Goal: Task Accomplishment & Management: Use online tool/utility

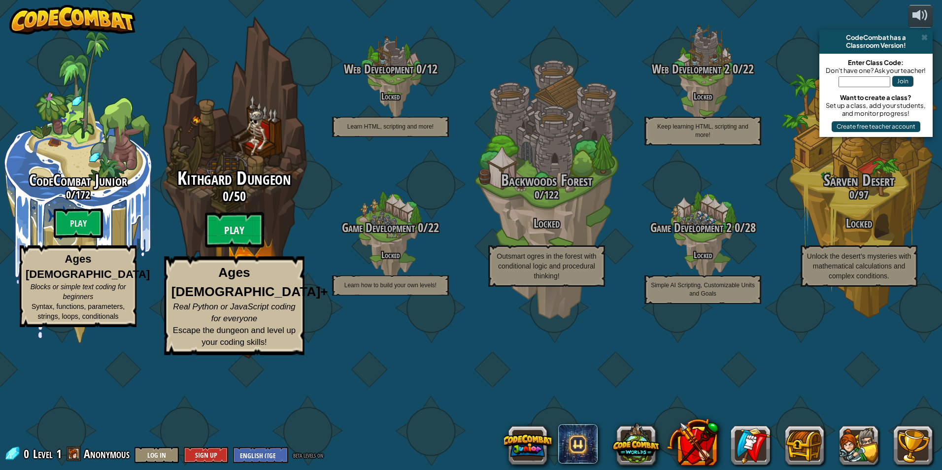
click at [225, 248] on btn "Play" at bounding box center [234, 229] width 59 height 35
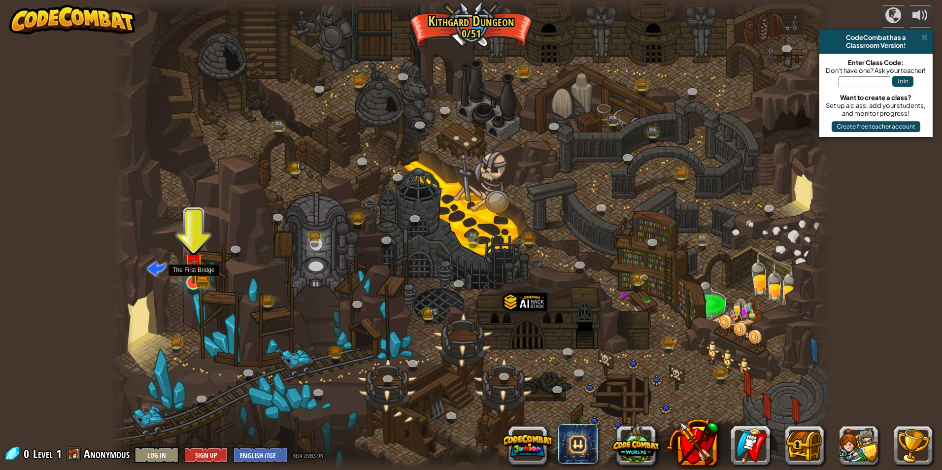
click at [199, 269] on img at bounding box center [193, 262] width 11 height 11
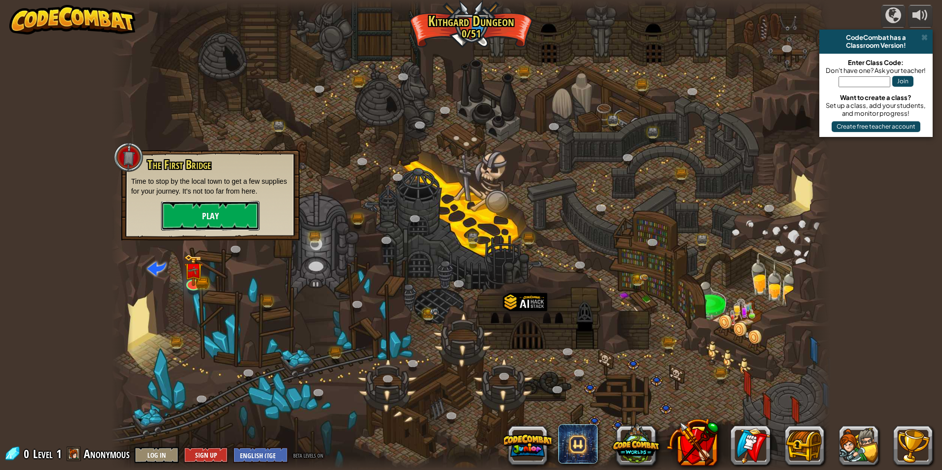
click at [230, 216] on button "Play" at bounding box center [210, 216] width 99 height 30
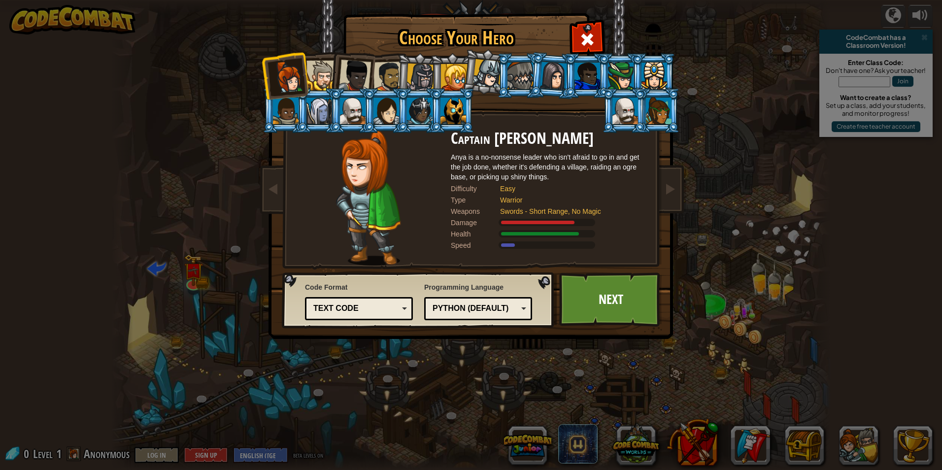
click at [514, 76] on div at bounding box center [521, 76] width 26 height 27
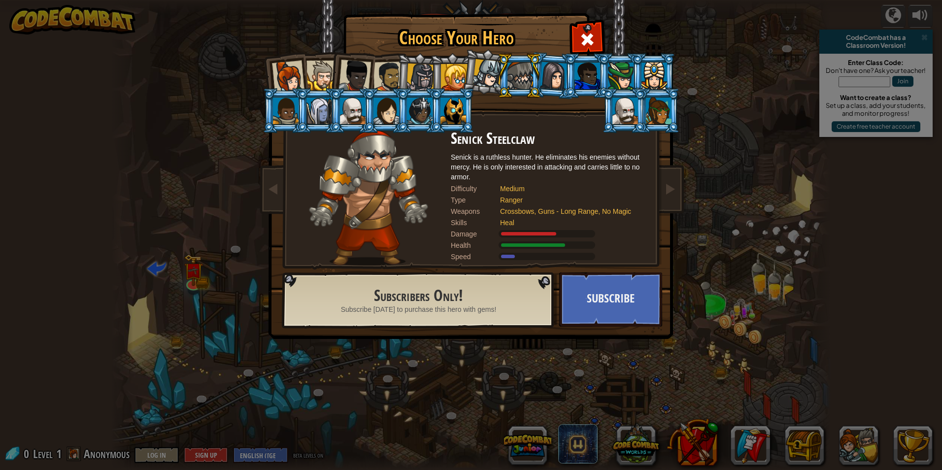
click at [558, 77] on div at bounding box center [554, 76] width 28 height 28
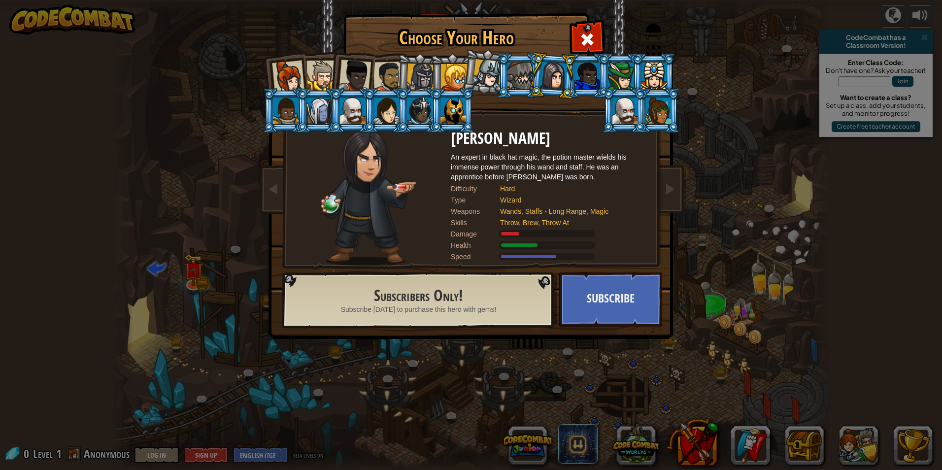
click at [580, 82] on div at bounding box center [588, 76] width 26 height 27
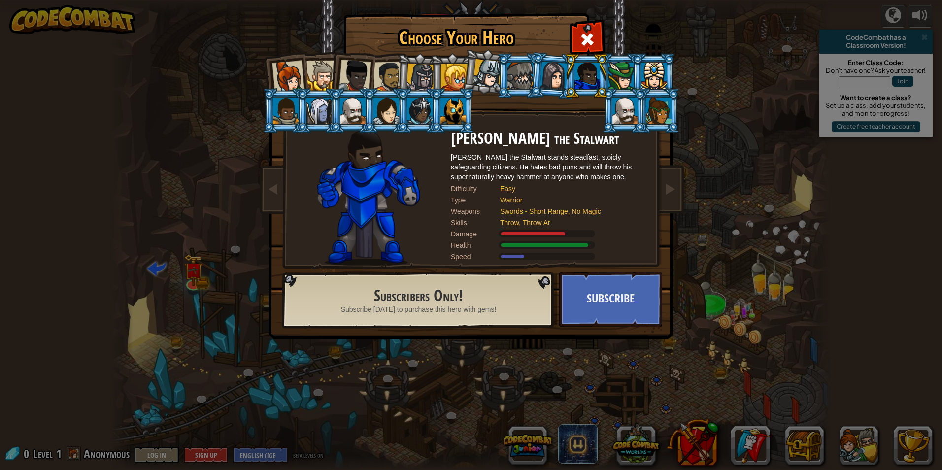
click at [616, 83] on div at bounding box center [621, 76] width 26 height 27
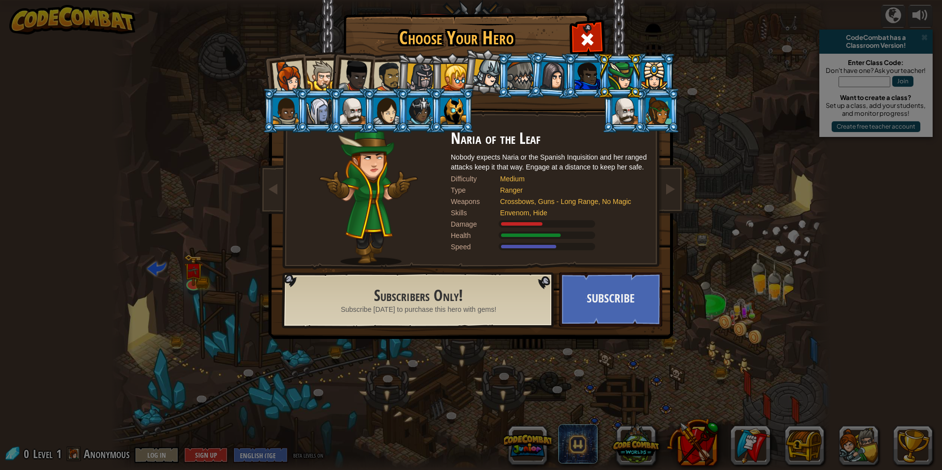
click at [621, 106] on div at bounding box center [626, 111] width 26 height 27
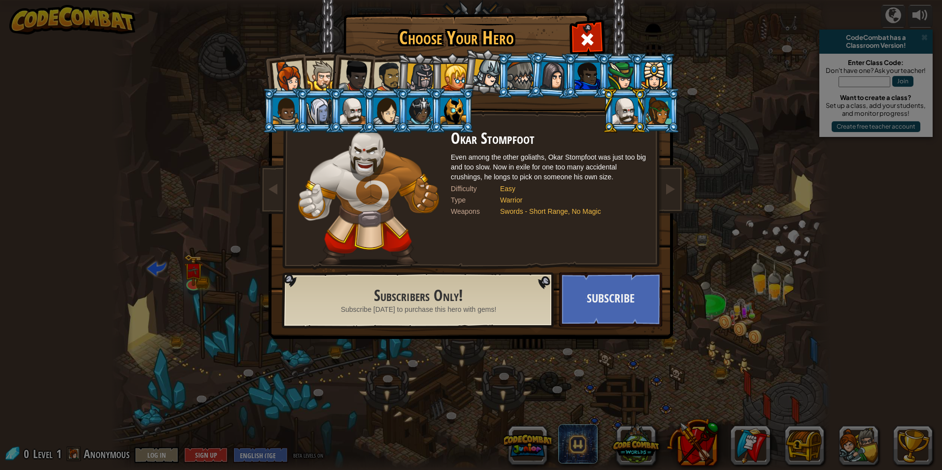
click at [451, 122] on div at bounding box center [454, 111] width 26 height 27
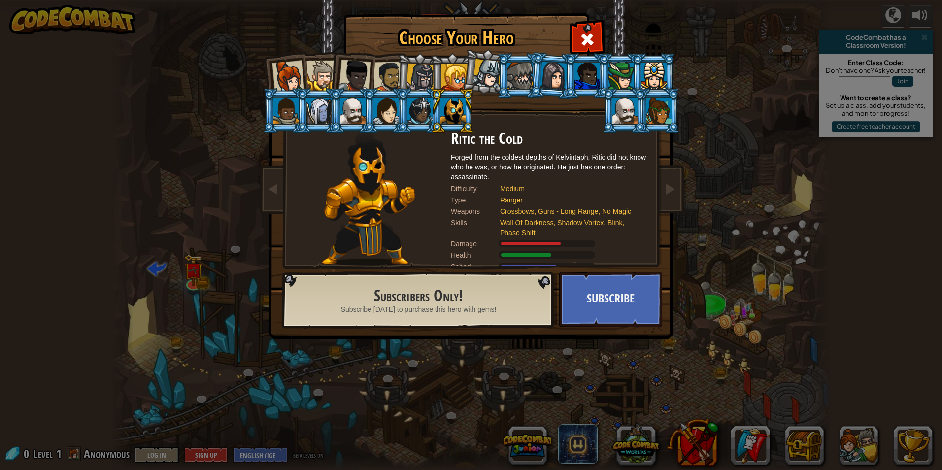
click at [404, 113] on li at bounding box center [419, 110] width 44 height 45
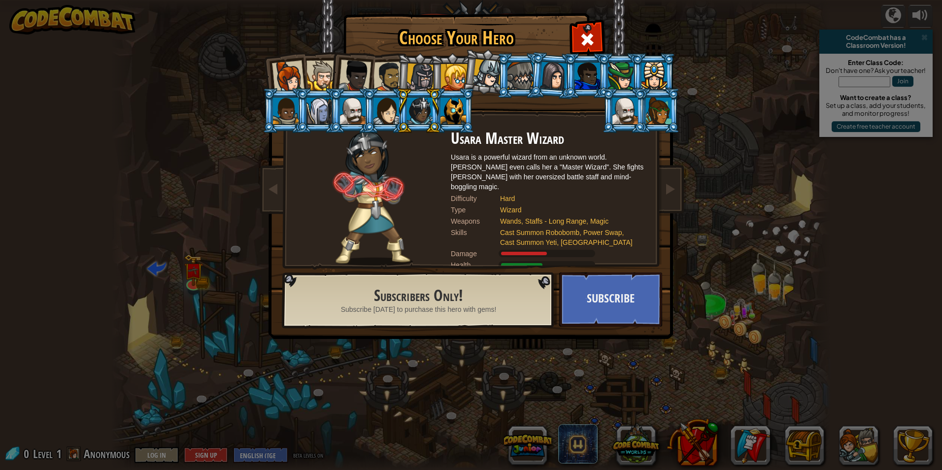
click at [393, 75] on div at bounding box center [389, 77] width 31 height 31
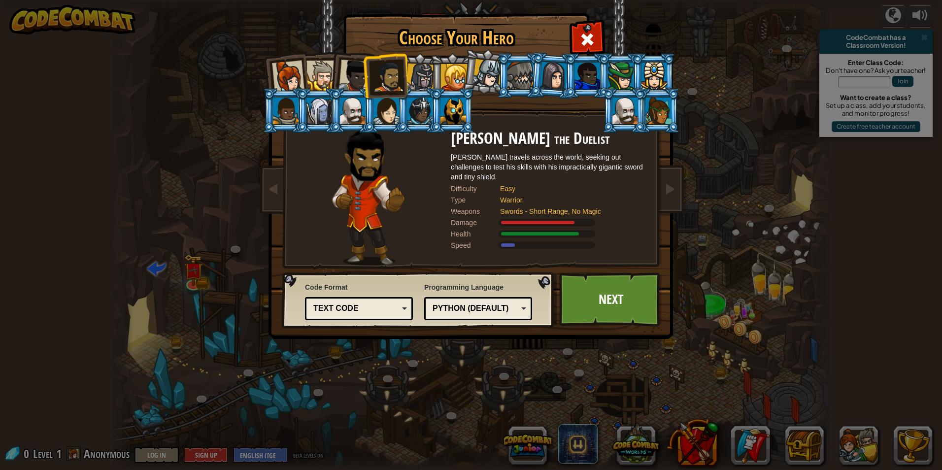
click at [431, 87] on li at bounding box center [452, 75] width 44 height 45
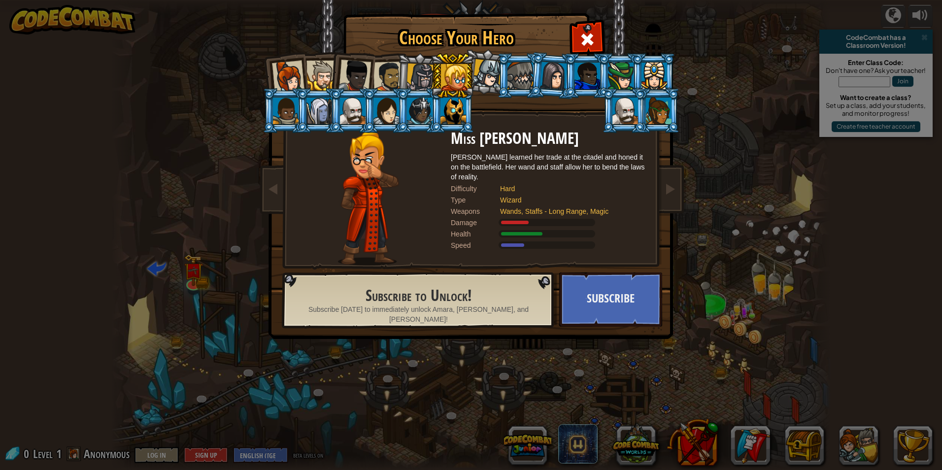
click at [429, 84] on div at bounding box center [421, 78] width 28 height 28
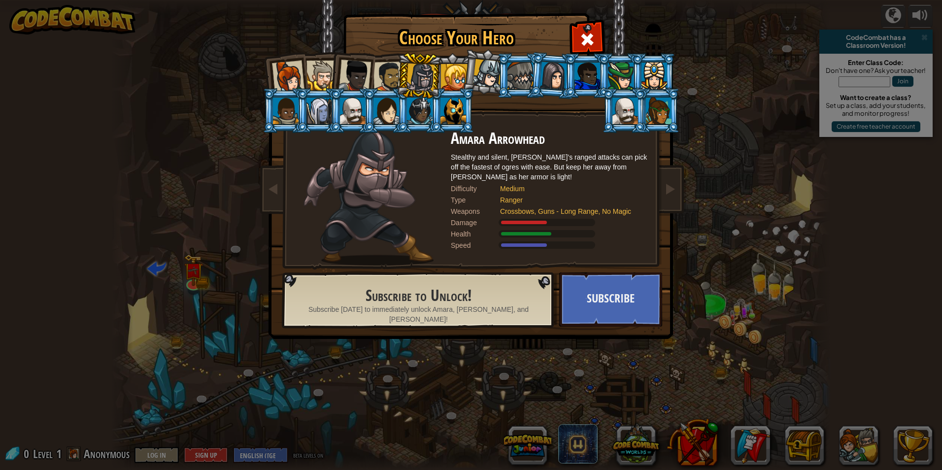
click at [457, 115] on div at bounding box center [454, 111] width 26 height 27
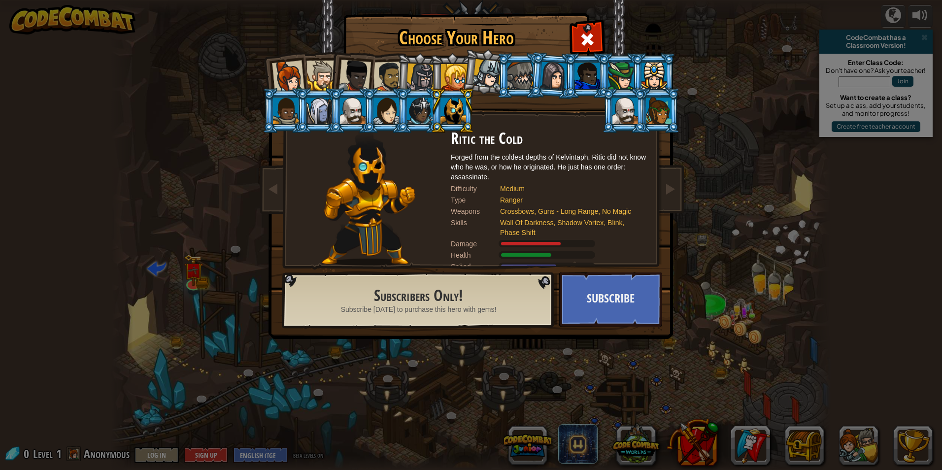
click at [415, 76] on div at bounding box center [421, 78] width 28 height 28
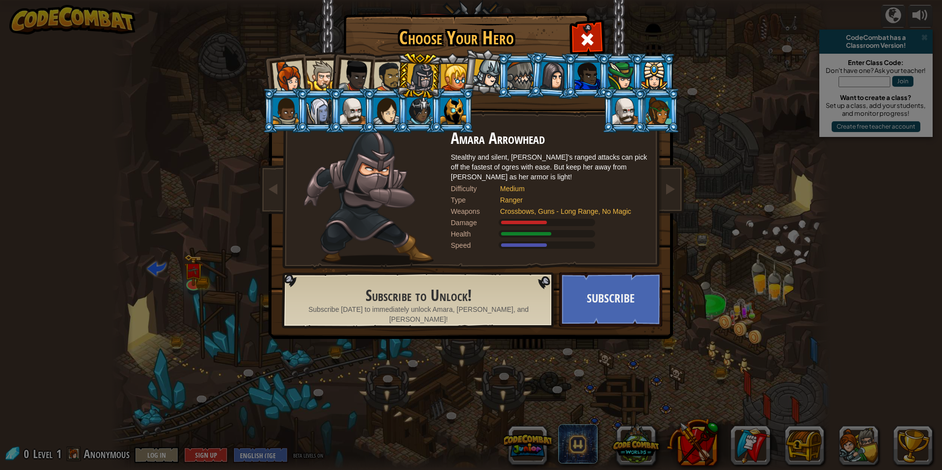
click at [387, 68] on div at bounding box center [389, 77] width 31 height 31
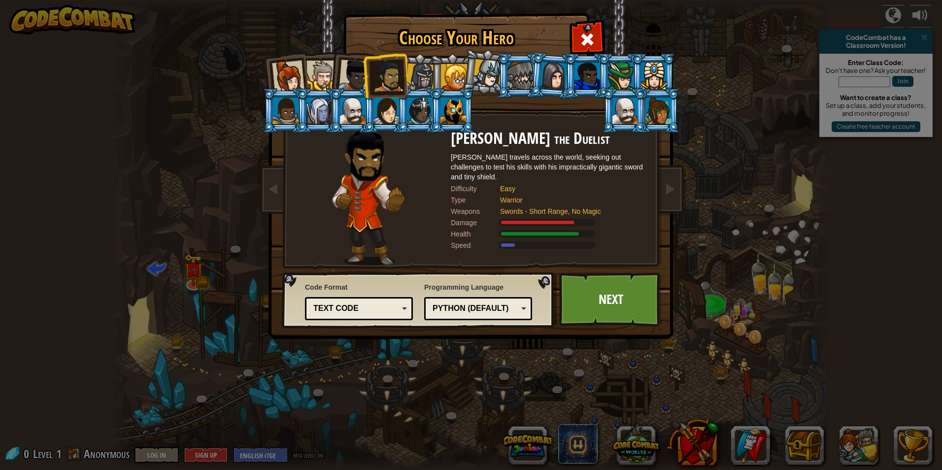
click at [357, 73] on div at bounding box center [355, 76] width 33 height 33
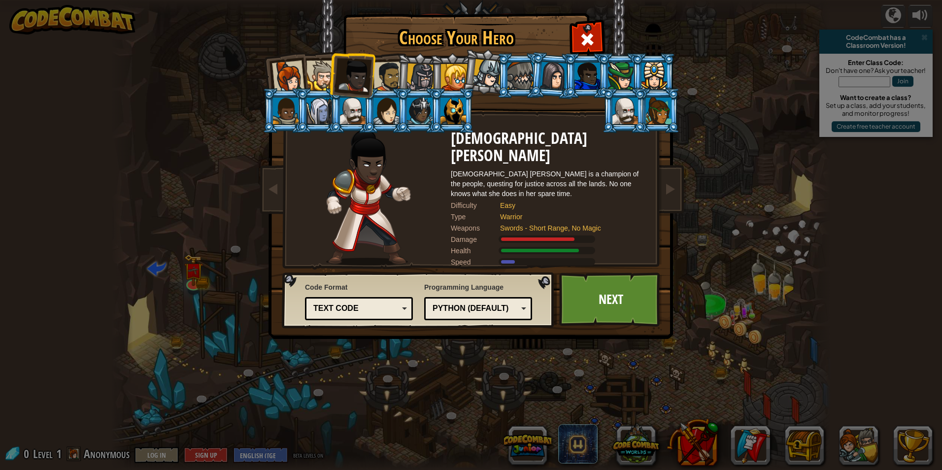
click at [322, 85] on div at bounding box center [322, 76] width 30 height 30
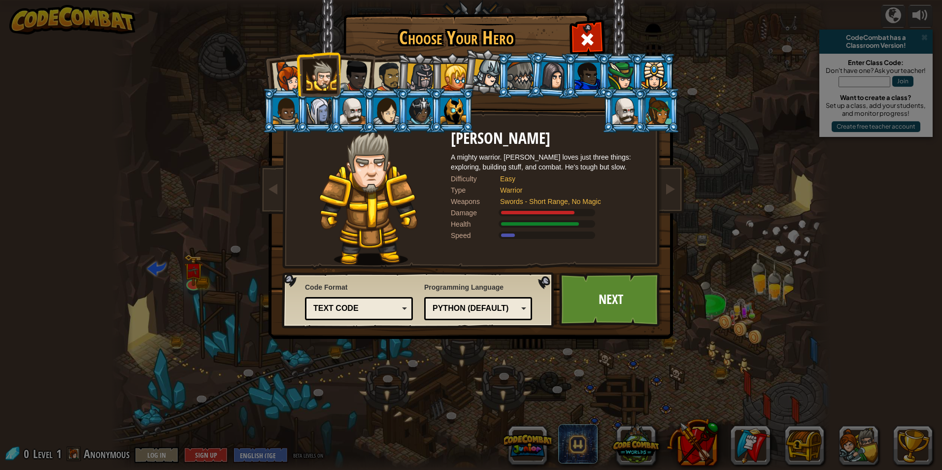
click at [424, 72] on div at bounding box center [421, 78] width 28 height 28
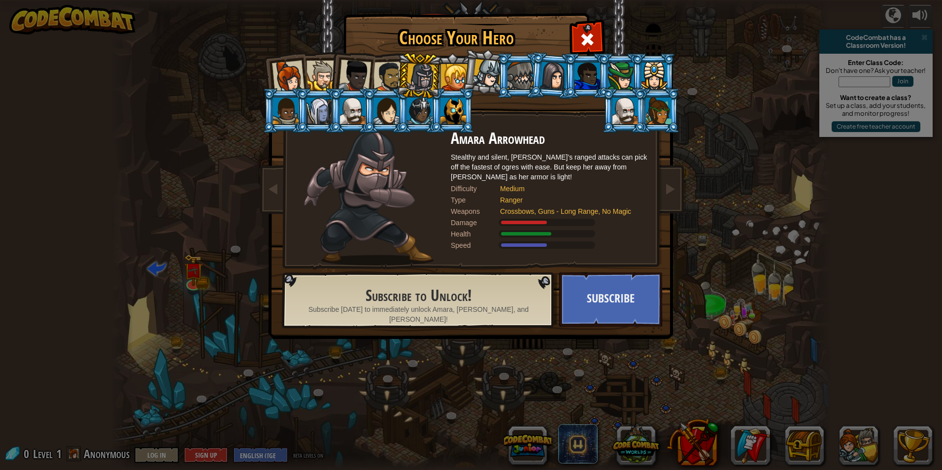
click at [390, 74] on div at bounding box center [389, 77] width 31 height 31
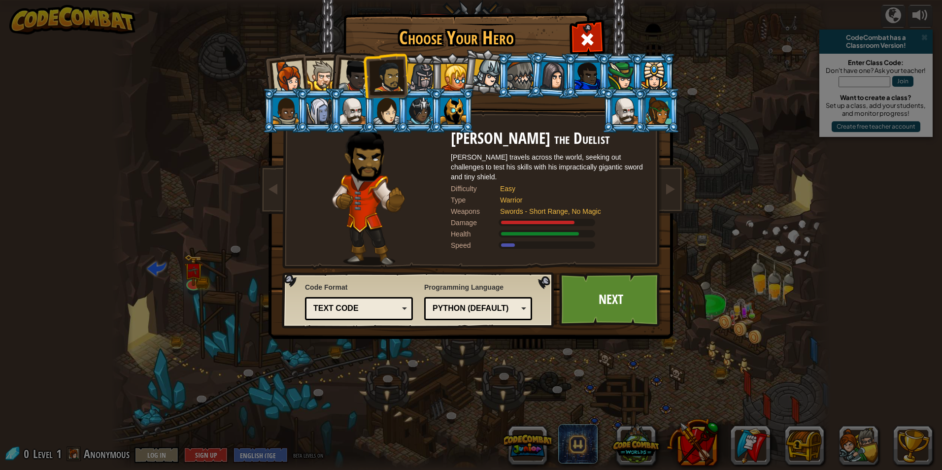
click at [354, 71] on div at bounding box center [355, 76] width 33 height 33
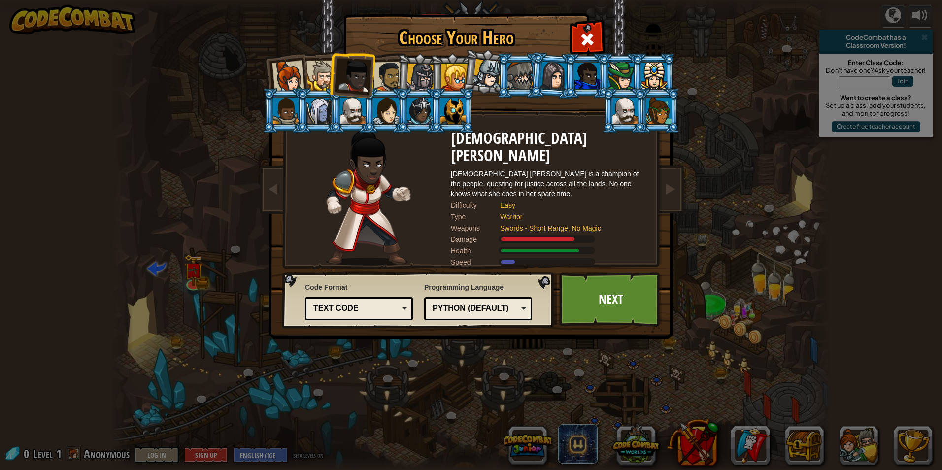
click at [315, 76] on div at bounding box center [322, 76] width 30 height 30
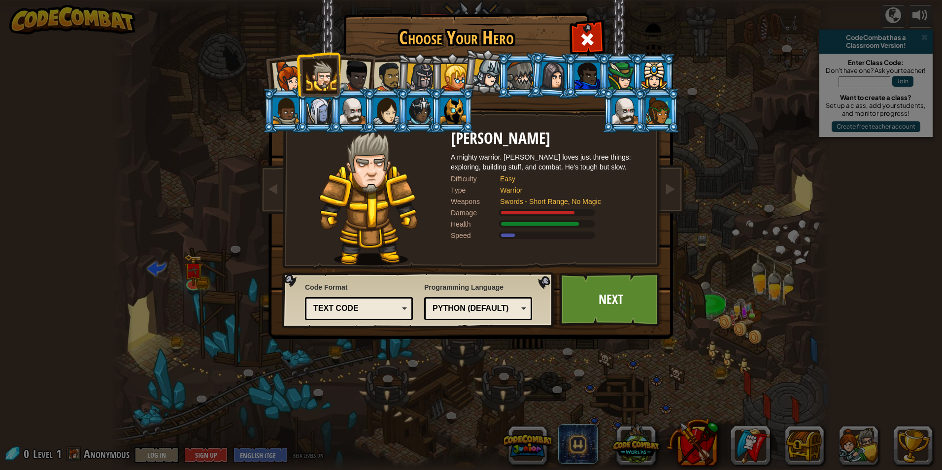
click at [280, 68] on div at bounding box center [288, 77] width 33 height 33
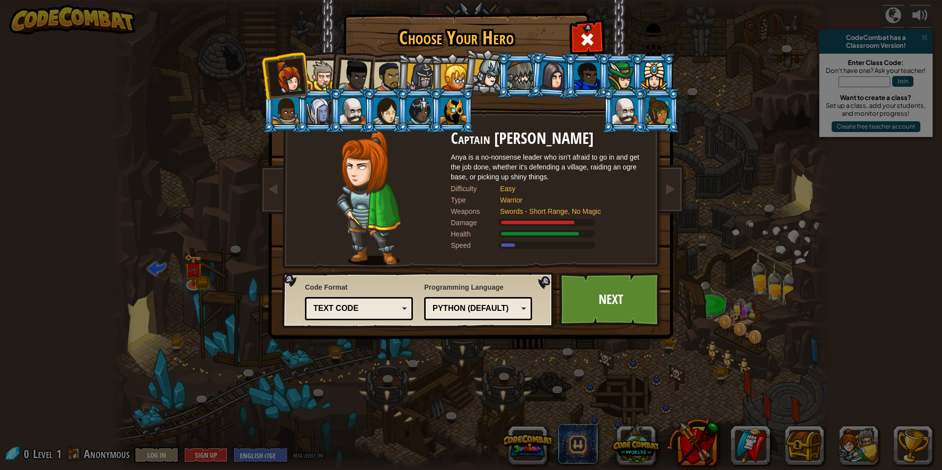
click at [384, 69] on div at bounding box center [389, 77] width 31 height 31
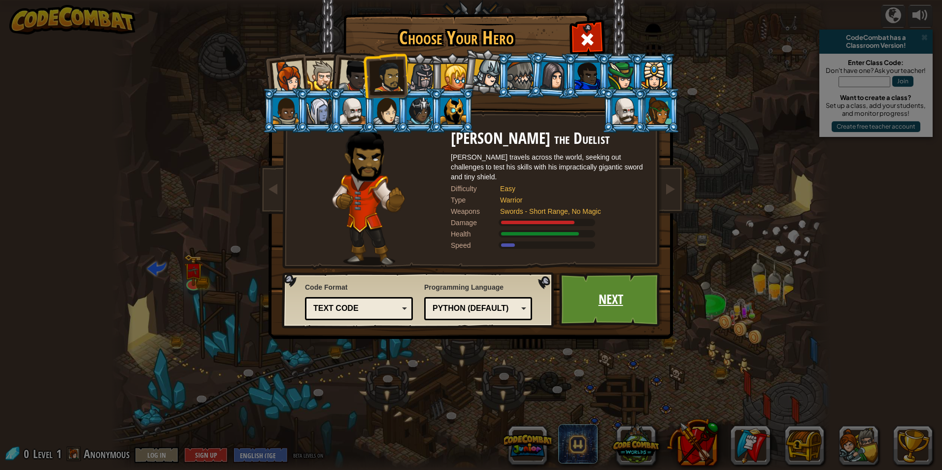
click at [614, 301] on link "Next" at bounding box center [610, 300] width 103 height 54
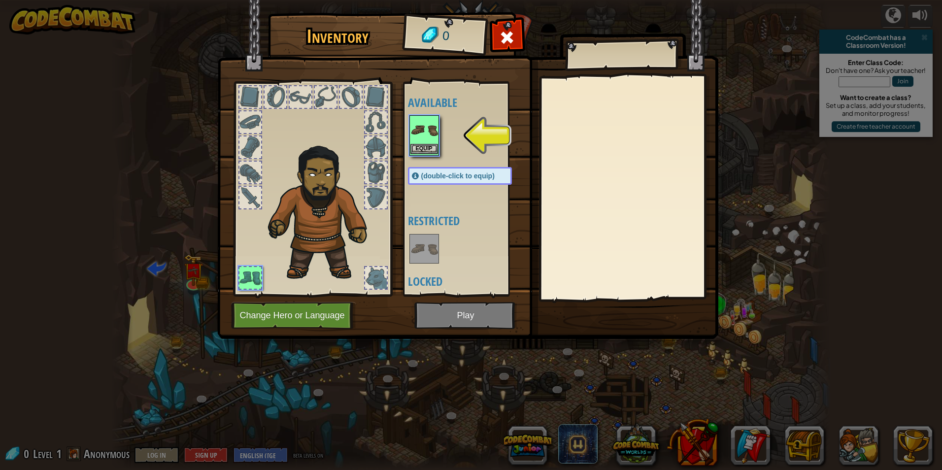
click at [432, 126] on img at bounding box center [425, 130] width 28 height 28
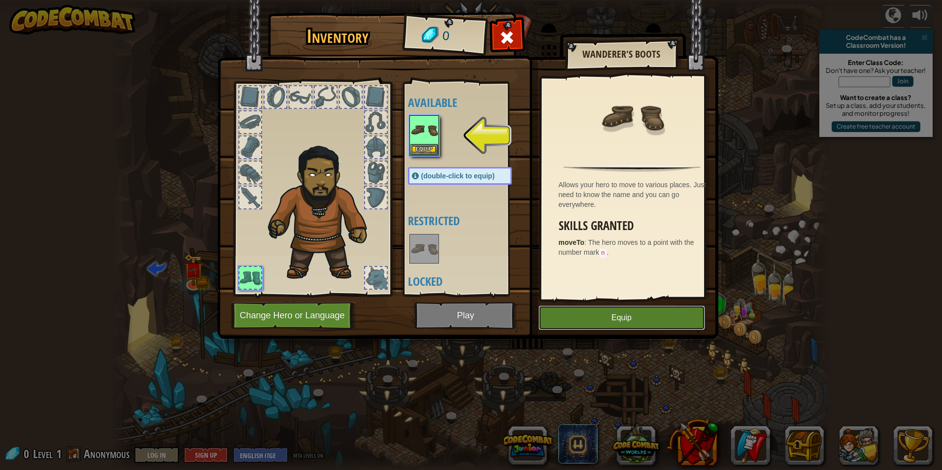
click at [627, 313] on button "Equip" at bounding box center [622, 318] width 167 height 25
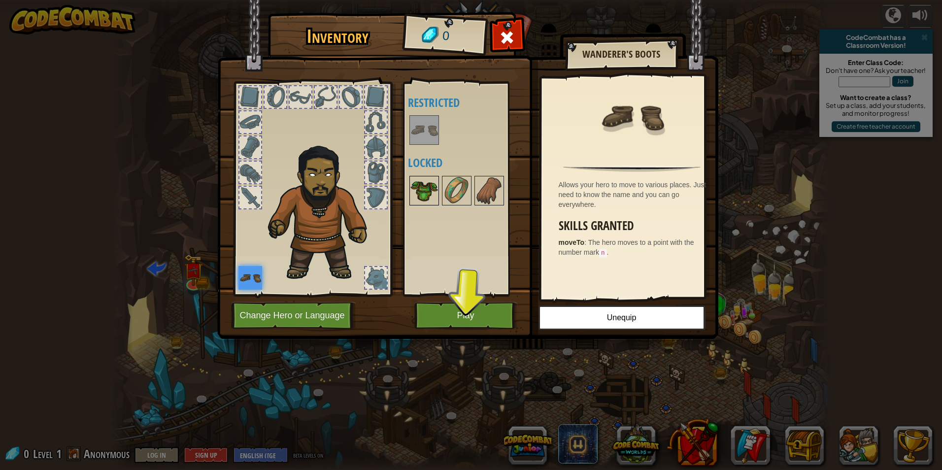
click at [427, 180] on img at bounding box center [425, 191] width 28 height 28
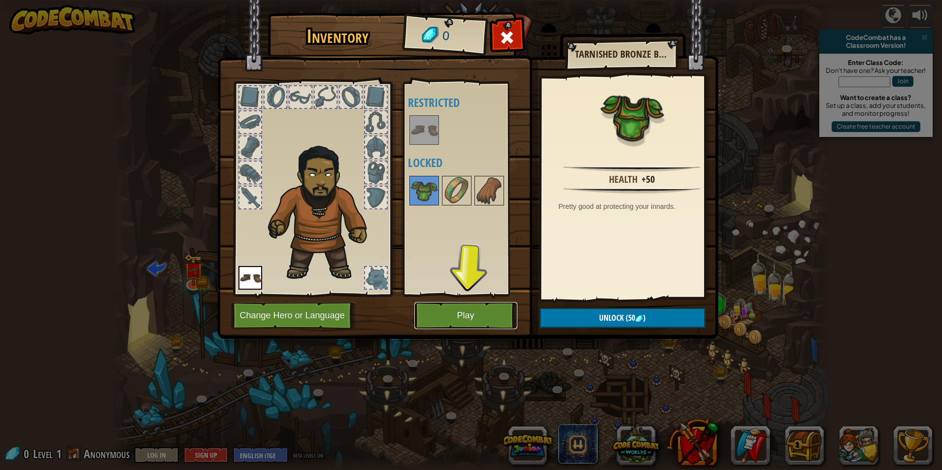
click at [453, 316] on button "Play" at bounding box center [465, 315] width 103 height 27
click at [465, 314] on button "Play" at bounding box center [465, 315] width 103 height 27
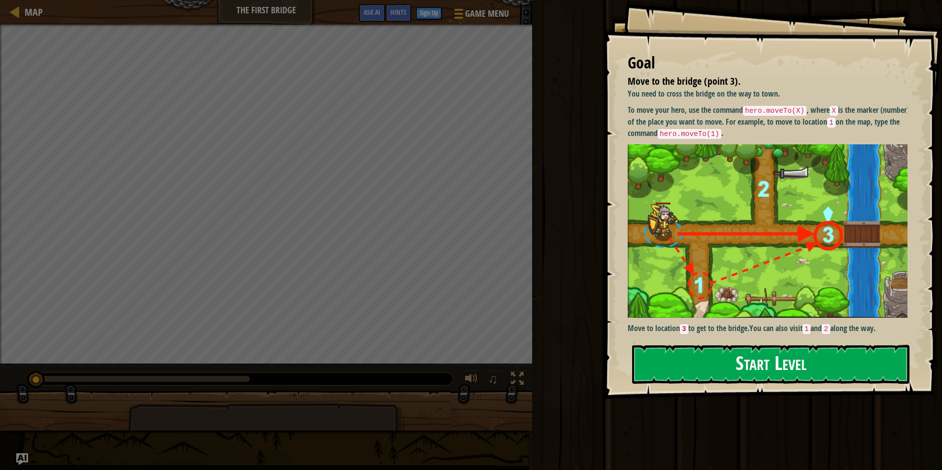
click at [704, 376] on button "Start Level" at bounding box center [770, 364] width 277 height 39
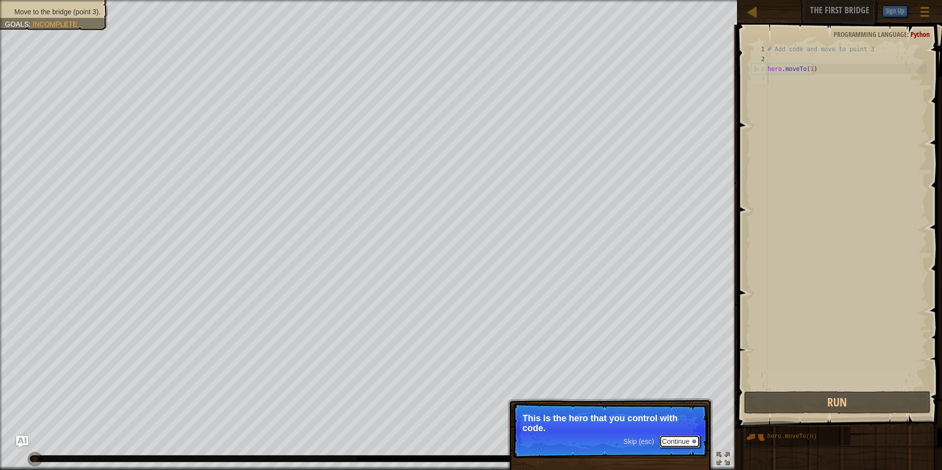
click at [668, 443] on button "Continue" at bounding box center [679, 441] width 41 height 13
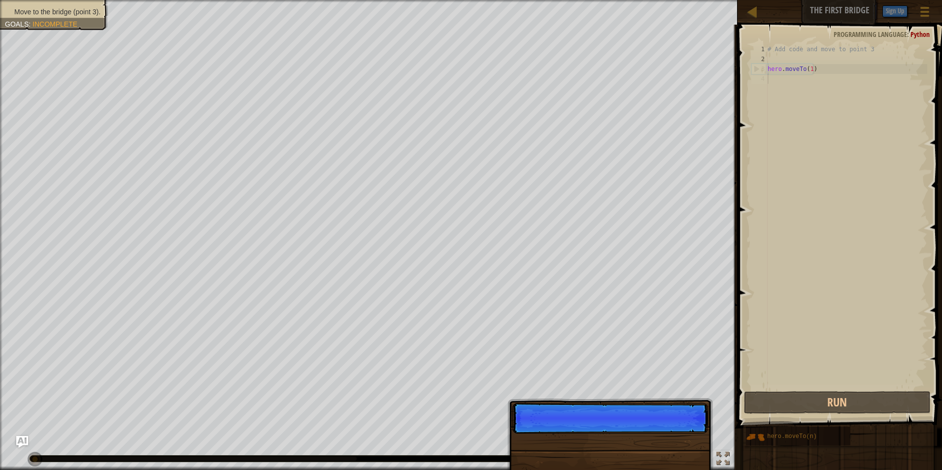
scroll to position [4, 0]
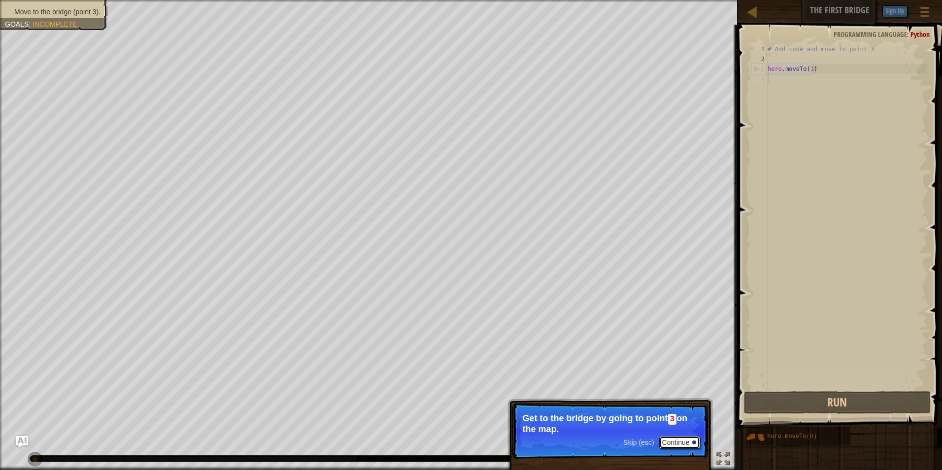
click at [682, 447] on button "Continue" at bounding box center [679, 442] width 41 height 13
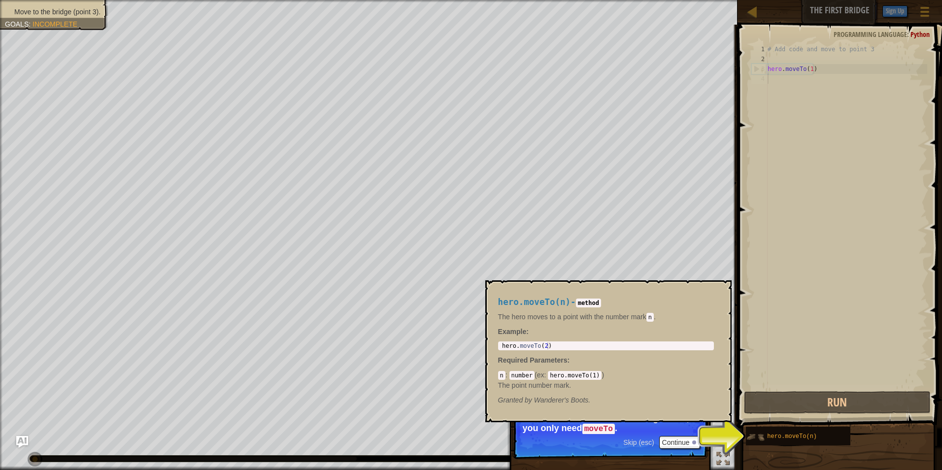
click at [759, 440] on img at bounding box center [755, 437] width 19 height 19
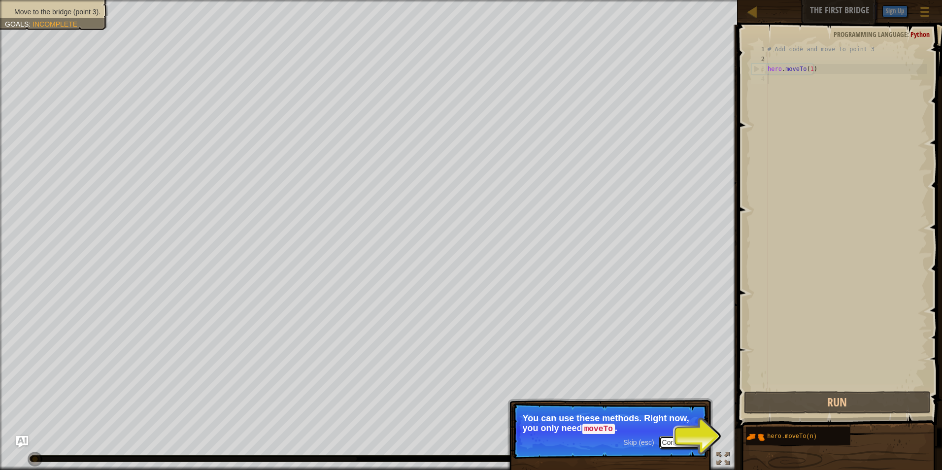
click at [685, 440] on button "Continue" at bounding box center [679, 442] width 41 height 13
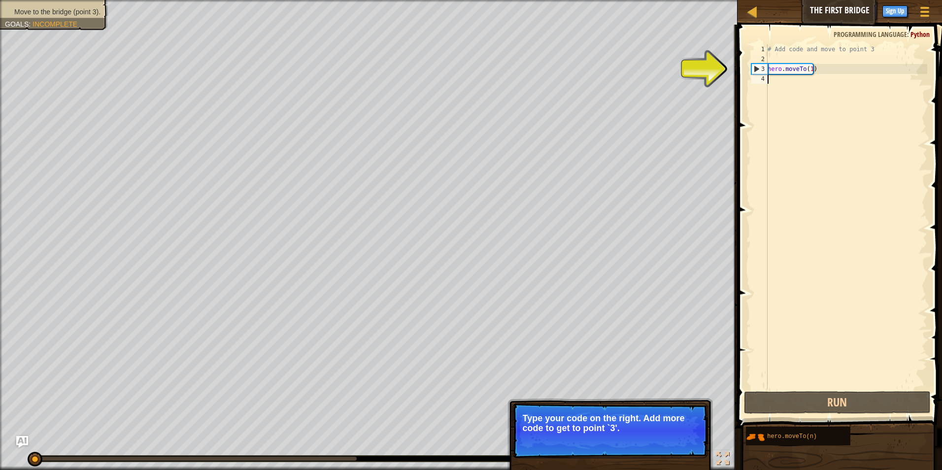
click at [779, 67] on div "# Add code and move to point 3 hero . moveTo ( 1 )" at bounding box center [847, 226] width 162 height 365
click at [804, 67] on div "# Add code and move to point 3 hero . moveTo ( 1 )" at bounding box center [847, 226] width 162 height 365
click at [810, 69] on div "# Add code and move to point 3 hero . moveTo ( 1 )" at bounding box center [847, 226] width 162 height 365
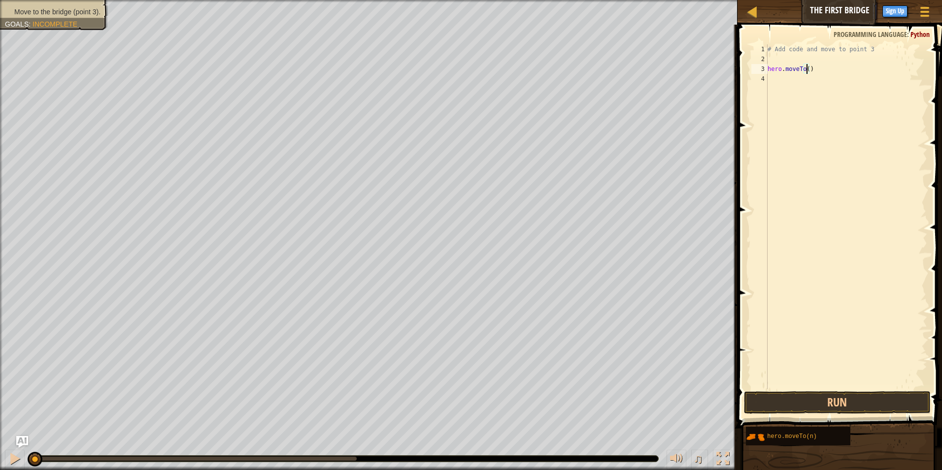
scroll to position [4, 3]
type textarea "hero.moveTo(3)"
click at [843, 400] on button "Run" at bounding box center [837, 402] width 187 height 23
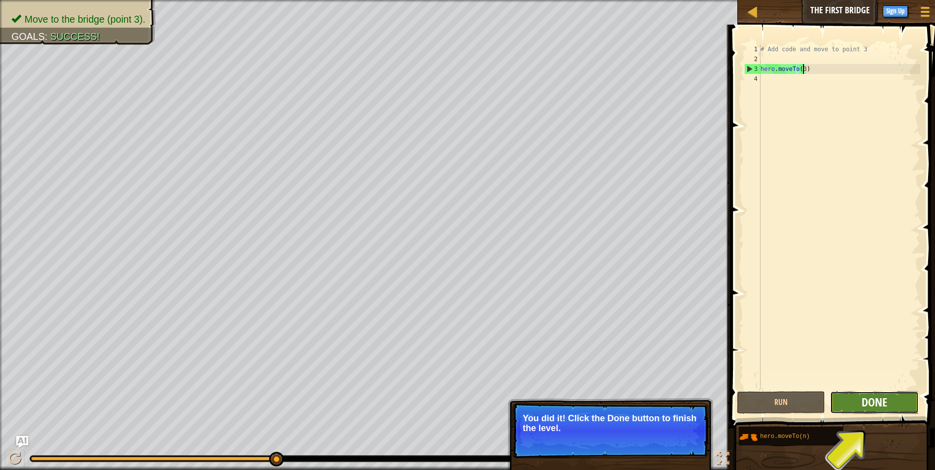
click at [871, 407] on span "Done" at bounding box center [874, 402] width 26 height 16
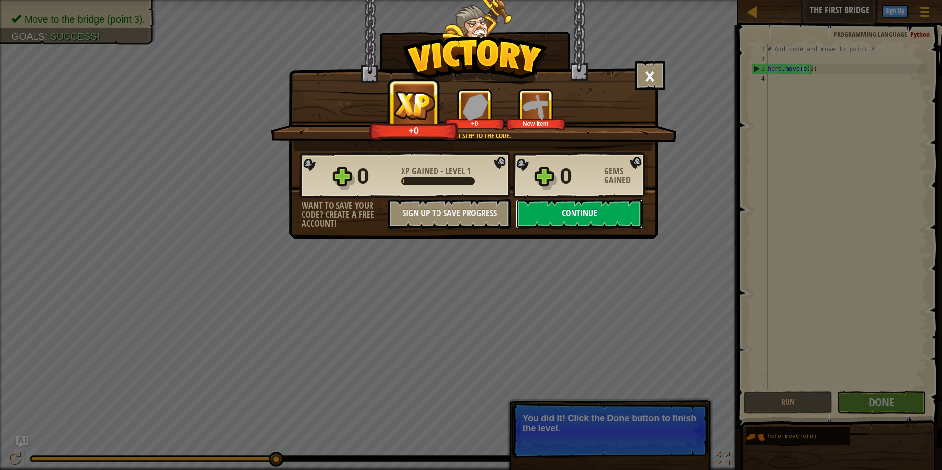
click at [566, 205] on button "Continue" at bounding box center [579, 214] width 127 height 30
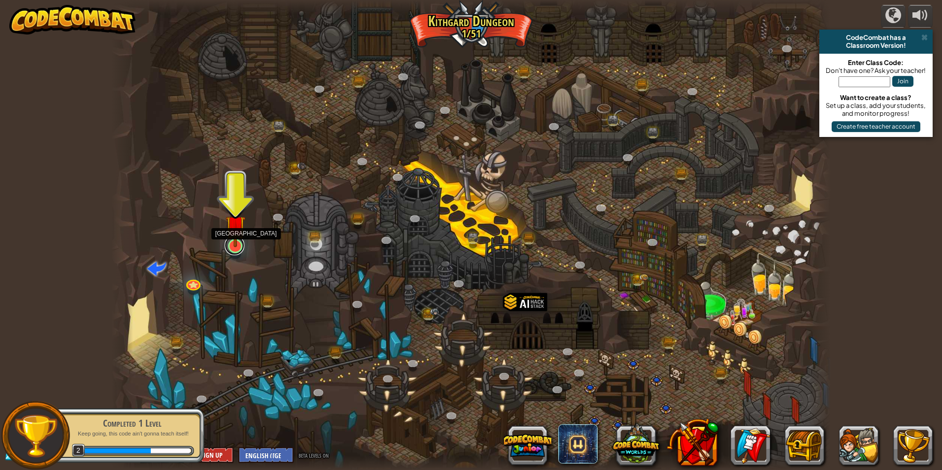
click at [234, 252] on link at bounding box center [235, 246] width 20 height 20
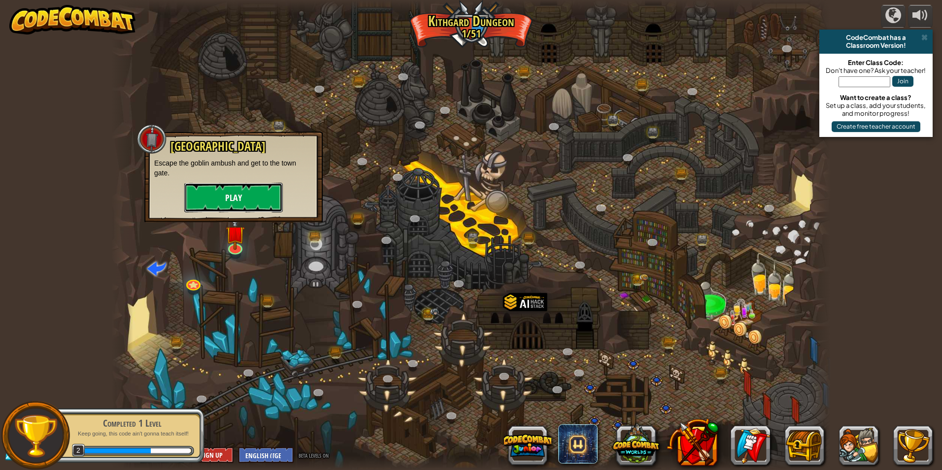
click at [221, 202] on button "Play" at bounding box center [233, 198] width 99 height 30
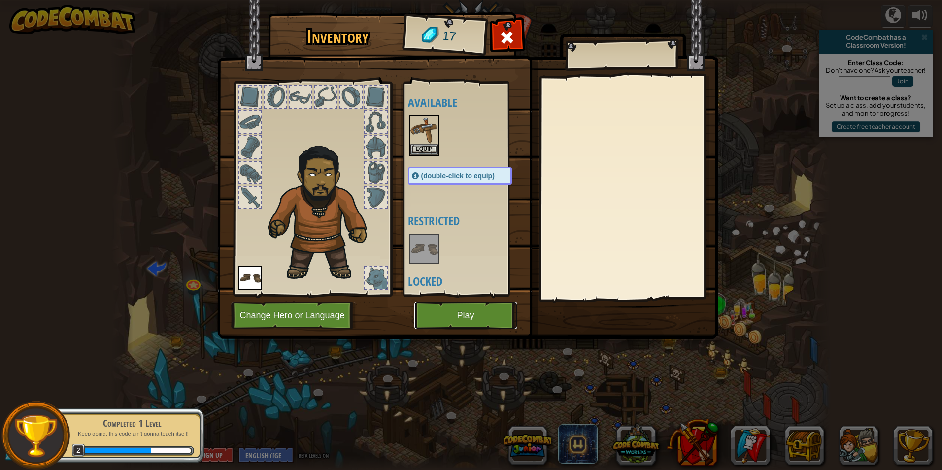
click at [477, 306] on button "Play" at bounding box center [465, 315] width 103 height 27
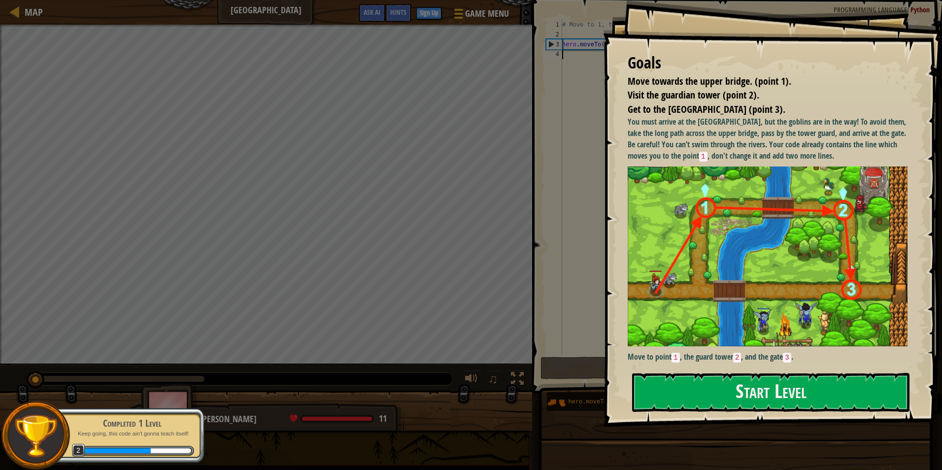
click at [705, 372] on div "Goals Move towards the upper bridge. (point 1). Visit the [GEOGRAPHIC_DATA] (po…" at bounding box center [772, 213] width 339 height 427
click at [690, 385] on button "Start Level" at bounding box center [770, 392] width 277 height 39
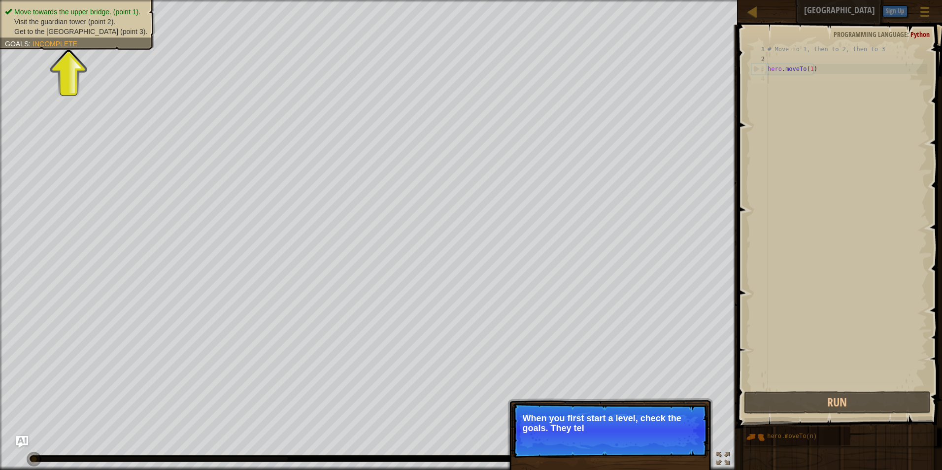
click at [579, 420] on p "When you first start a level, check the goals. They tel" at bounding box center [610, 423] width 175 height 20
click at [615, 428] on p "When you first start a level, check the goals. They tell you what you need" at bounding box center [610, 423] width 175 height 20
click at [687, 441] on button "Continue" at bounding box center [679, 441] width 41 height 13
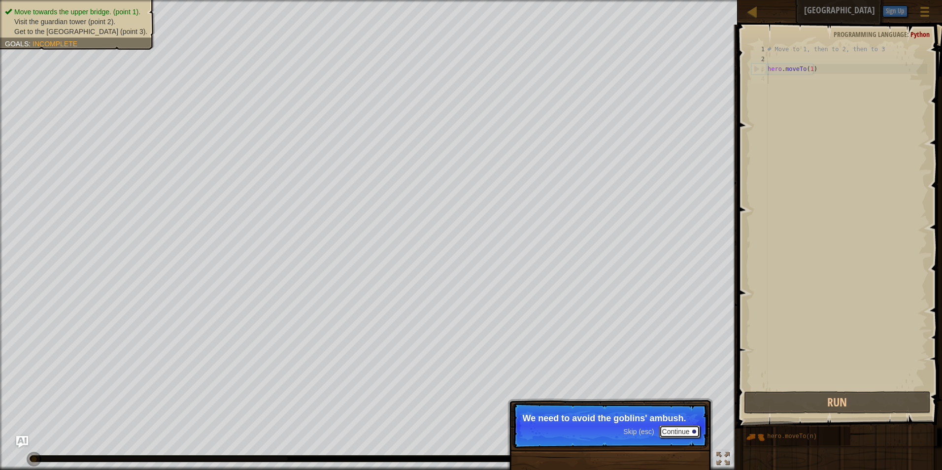
click at [674, 432] on button "Continue" at bounding box center [679, 431] width 41 height 13
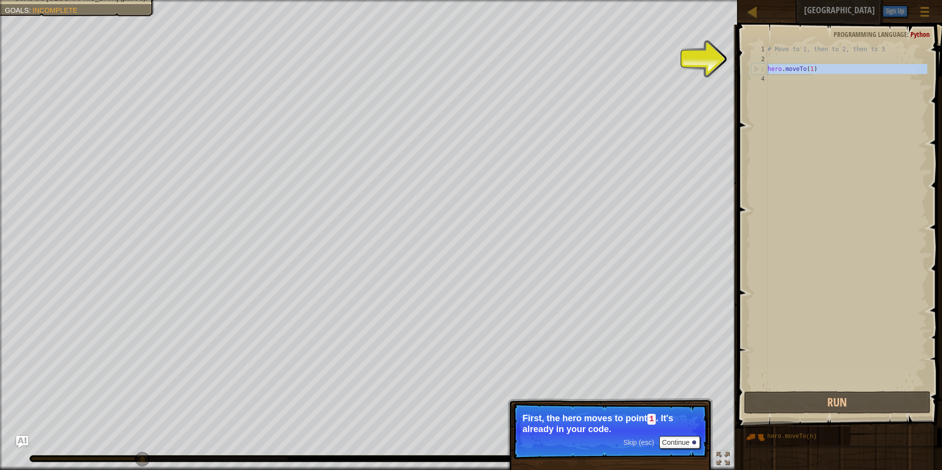
drag, startPoint x: 767, startPoint y: 64, endPoint x: 778, endPoint y: 65, distance: 10.4
type textarea "hero.moveTo(1)"
click at [769, 85] on div "# Move to 1, then to 2, then to 3 hero . moveTo ( 1 )" at bounding box center [847, 216] width 162 height 345
click at [771, 83] on div "# Move to 1, then to 2, then to 3 hero . moveTo ( 1 )" at bounding box center [847, 226] width 162 height 365
click at [771, 78] on div "# Move to 1, then to 2, then to 3 hero . moveTo ( 1 )" at bounding box center [847, 226] width 162 height 365
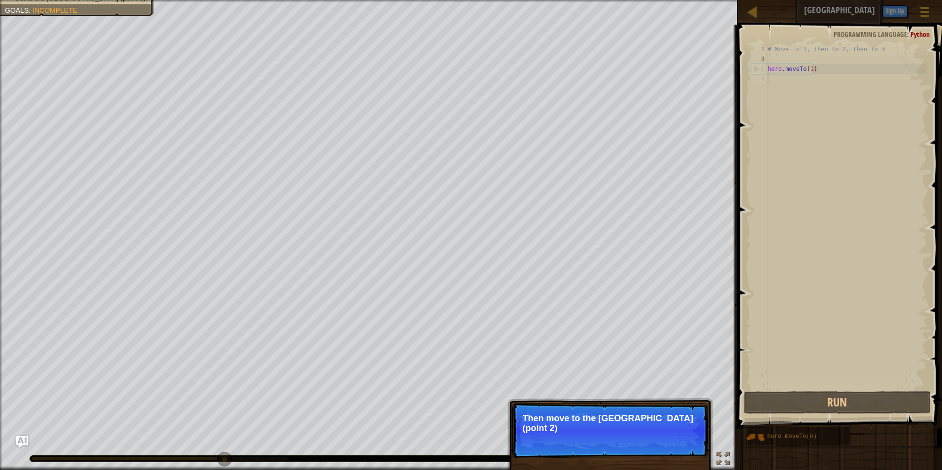
click at [639, 425] on p "Skip (esc) Continue Then move to the [GEOGRAPHIC_DATA] (point 2)" at bounding box center [611, 430] width 196 height 55
click at [673, 429] on p "Then move to the [GEOGRAPHIC_DATA] (point 2), and finally" at bounding box center [610, 423] width 175 height 20
click at [654, 444] on span "Skip (esc)" at bounding box center [638, 442] width 31 height 8
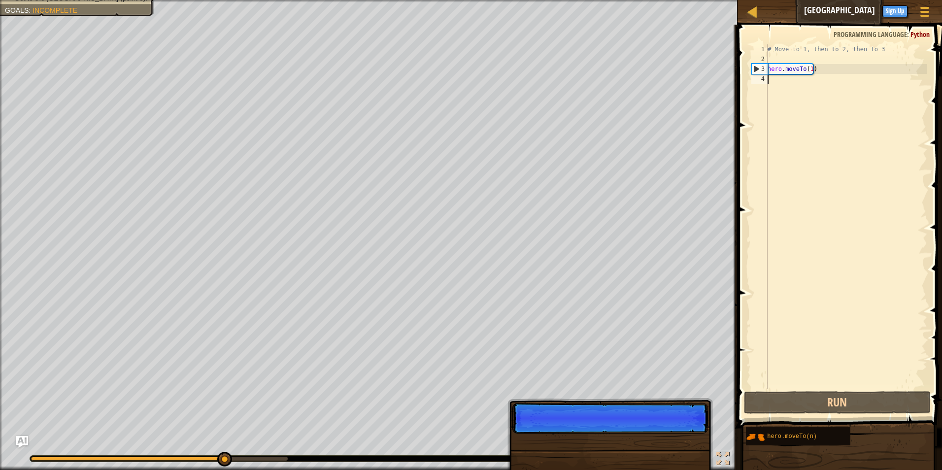
scroll to position [4, 0]
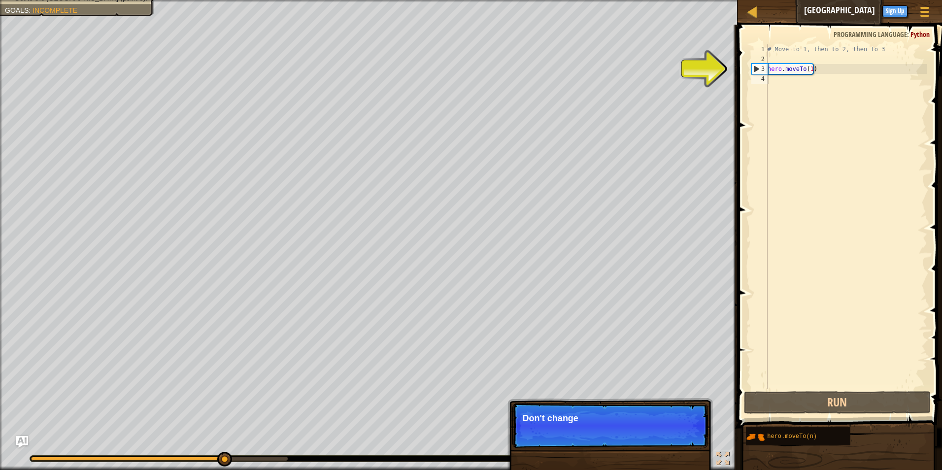
click at [654, 443] on p "Skip (esc) Continue Don't change" at bounding box center [611, 425] width 196 height 45
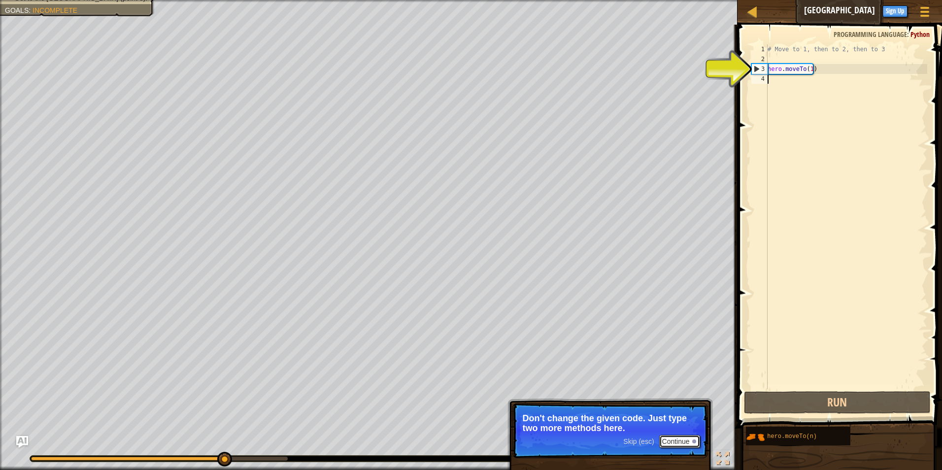
click at [675, 442] on button "Continue" at bounding box center [679, 441] width 41 height 13
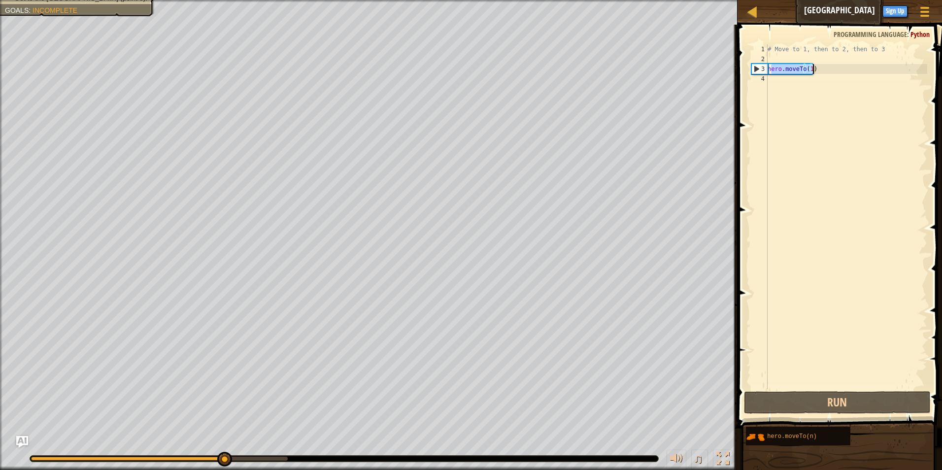
drag, startPoint x: 772, startPoint y: 69, endPoint x: 819, endPoint y: 67, distance: 47.4
click at [819, 67] on div "# Move to 1, then to 2, then to 3 hero . moveTo ( 1 )" at bounding box center [847, 226] width 162 height 365
type textarea "hero.moveTo(1)"
click at [768, 66] on div "# Move to 1, then to 2, then to 3 hero . moveTo ( 1 )" at bounding box center [847, 226] width 162 height 365
drag, startPoint x: 769, startPoint y: 69, endPoint x: 817, endPoint y: 70, distance: 47.8
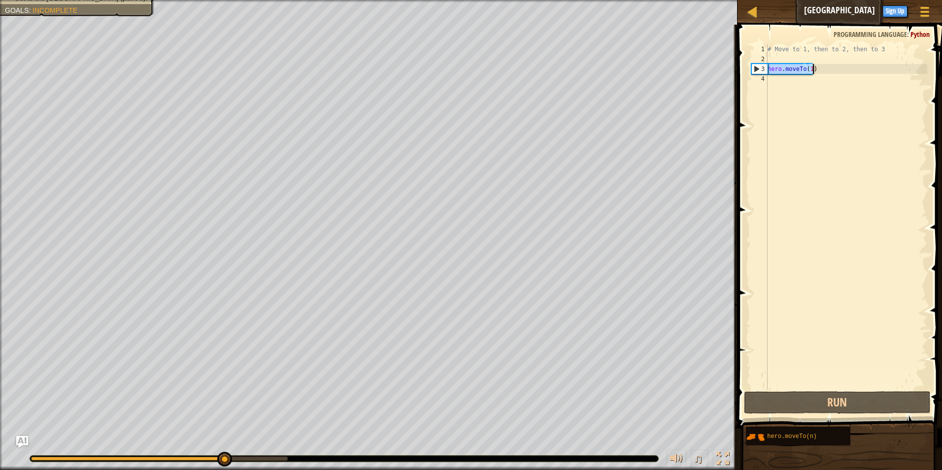
click at [817, 70] on div "# Move to 1, then to 2, then to 3 hero . moveTo ( 1 )" at bounding box center [847, 226] width 162 height 365
click at [778, 66] on div "# Move to 1, then to 2, then to 3 hero . moveTo ( 1 )" at bounding box center [847, 216] width 162 height 345
drag, startPoint x: 768, startPoint y: 67, endPoint x: 811, endPoint y: 69, distance: 42.5
click at [811, 69] on div "# Move to 1, then to 2, then to 3 hero . moveTo ( 1 )" at bounding box center [847, 226] width 162 height 365
click at [812, 69] on div "# Move to 1, then to 2, then to 3 hero . moveTo ( 1 )" at bounding box center [847, 226] width 162 height 365
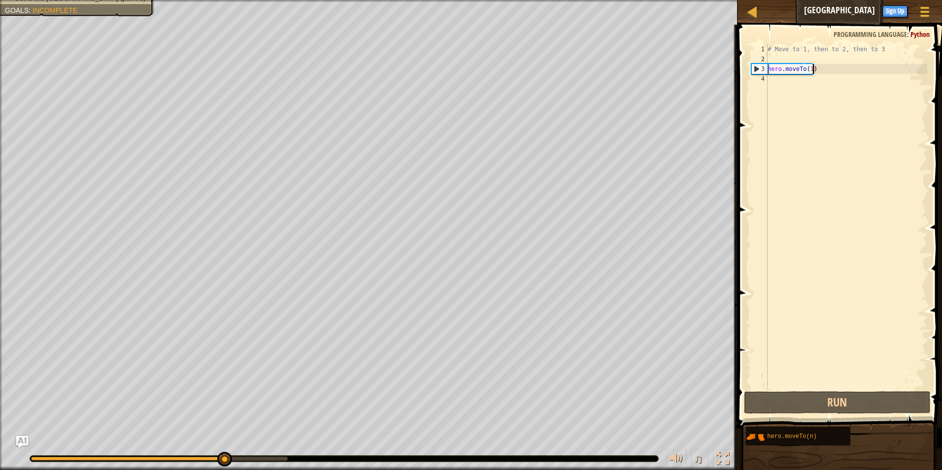
click at [780, 76] on div "# Move to 1, then to 2, then to 3 hero . moveTo ( 1 )" at bounding box center [847, 226] width 162 height 365
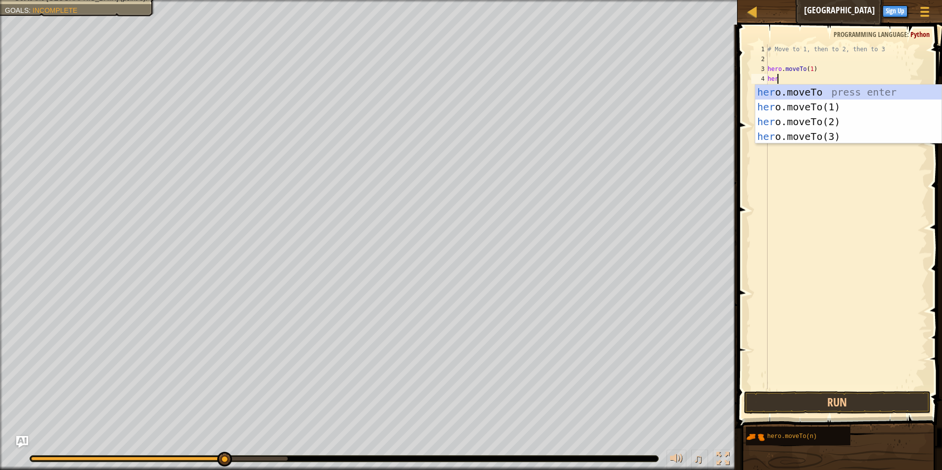
scroll to position [4, 0]
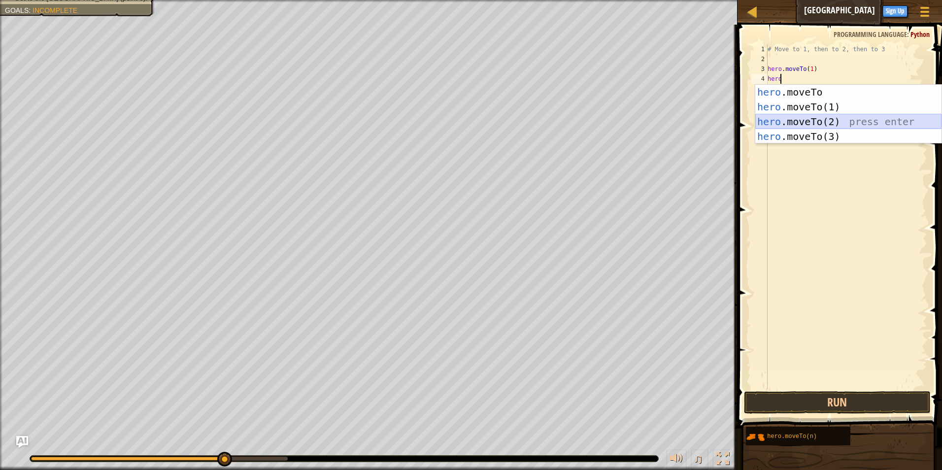
click at [800, 120] on div "hero .moveTo press enter hero .moveTo(1) press enter hero .moveTo(2) press ente…" at bounding box center [849, 129] width 186 height 89
type textarea "hero.moveTo(2)"
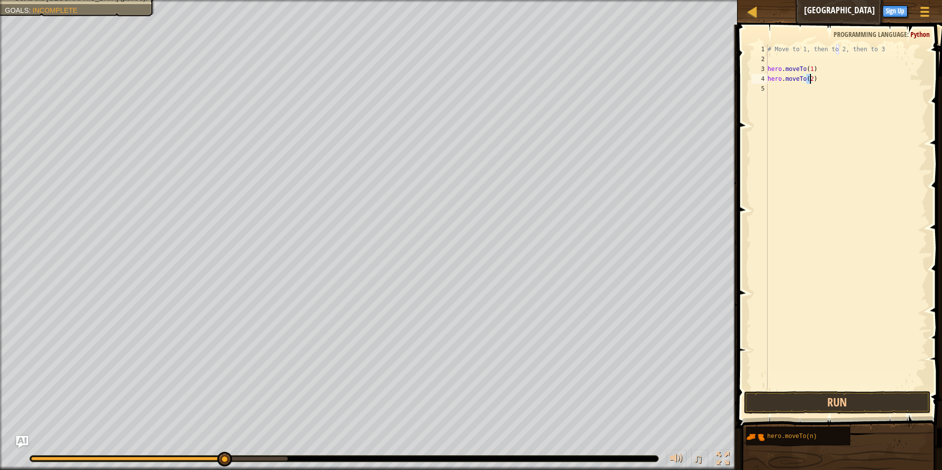
click at [781, 91] on div "# Move to 1, then to 2, then to 3 hero . moveTo ( 1 ) hero . moveTo ( 2 )" at bounding box center [847, 226] width 162 height 365
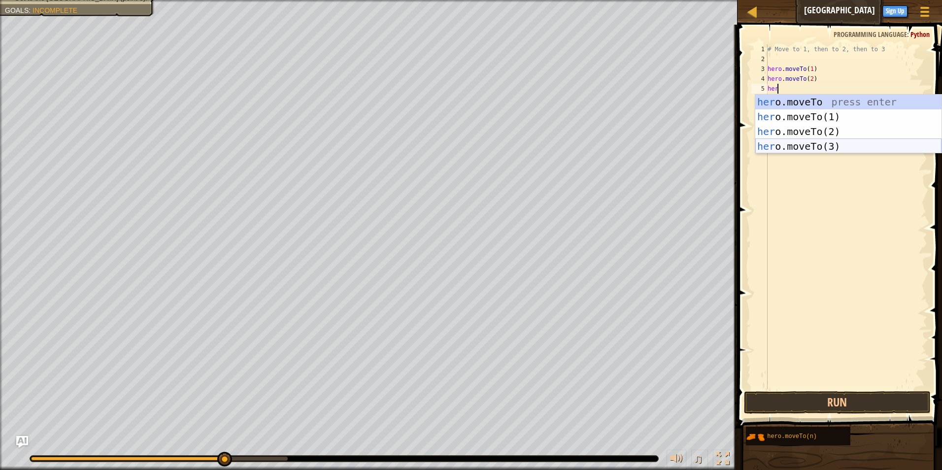
click at [837, 140] on div "her o.moveTo press enter her o.moveTo(1) press enter her o.moveTo(2) press ente…" at bounding box center [849, 139] width 186 height 89
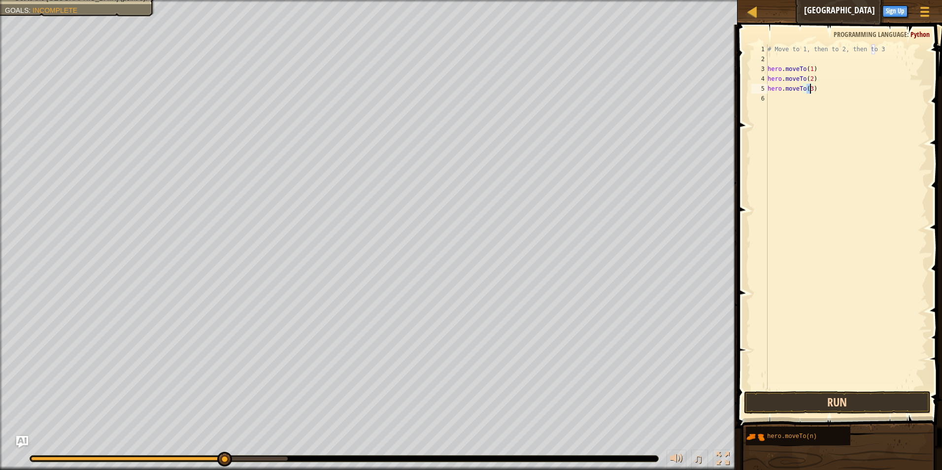
type textarea "hero.moveTo(3)"
click at [834, 397] on button "Run" at bounding box center [837, 402] width 187 height 23
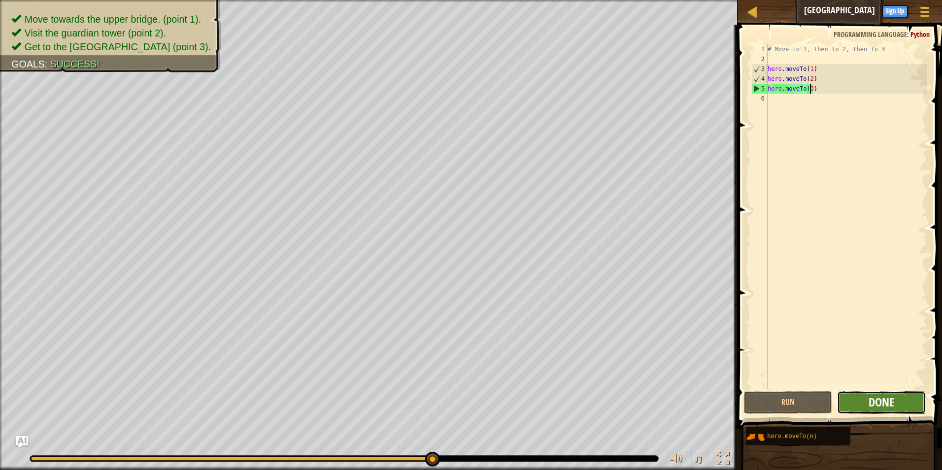
click at [883, 405] on span "Done" at bounding box center [882, 402] width 26 height 16
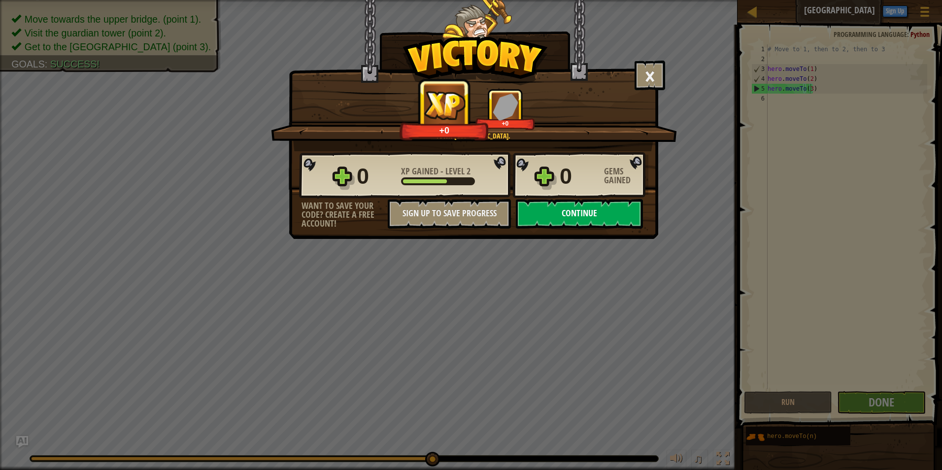
click at [568, 211] on button "Continue" at bounding box center [579, 214] width 127 height 30
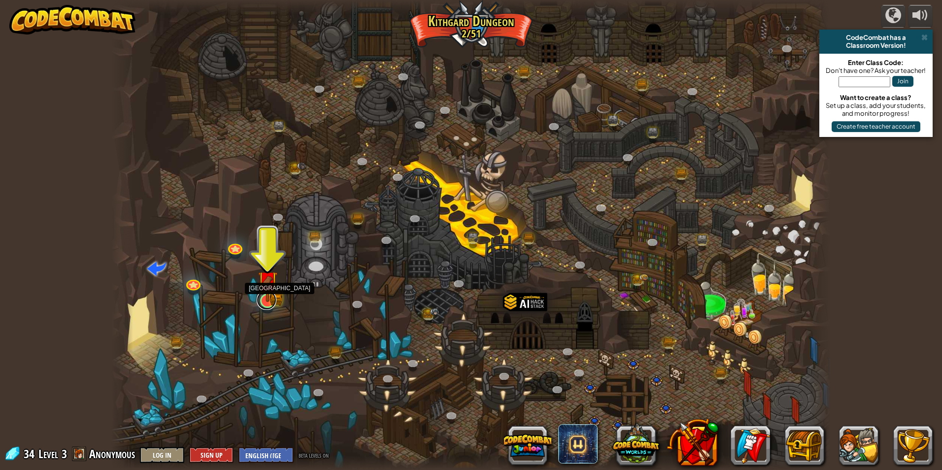
click at [265, 305] on link at bounding box center [267, 300] width 20 height 20
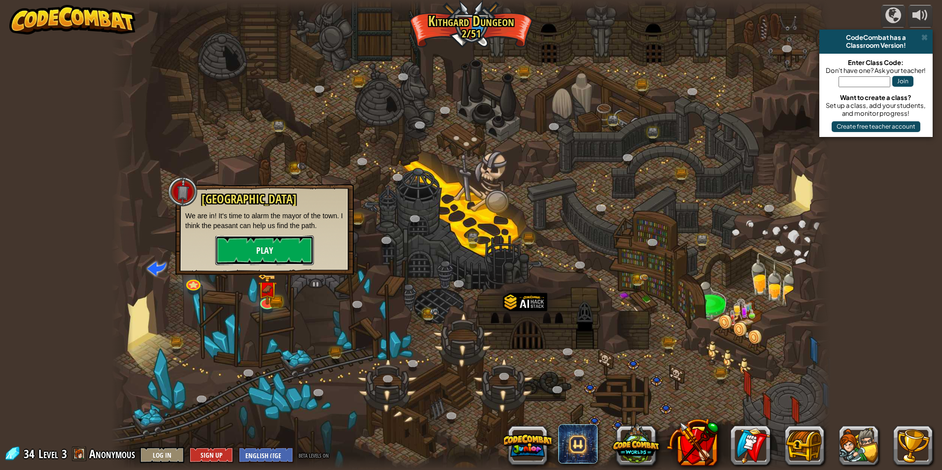
click at [280, 255] on button "Play" at bounding box center [264, 251] width 99 height 30
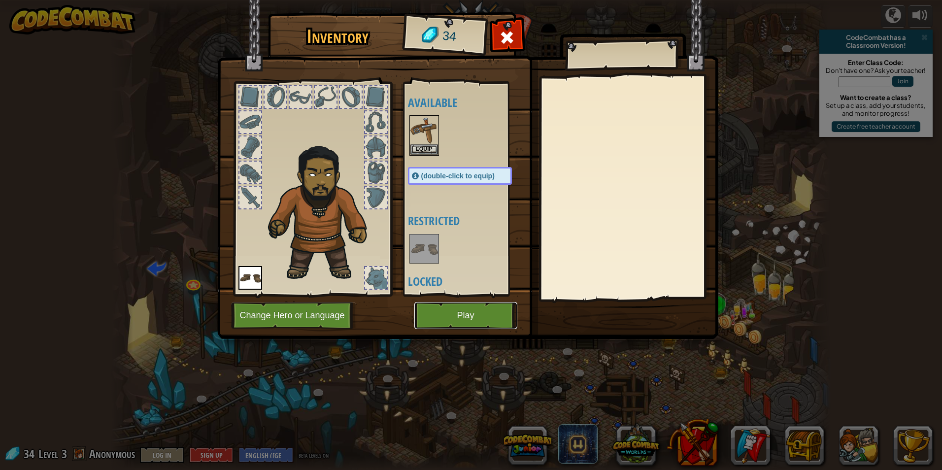
click at [464, 314] on button "Play" at bounding box center [465, 315] width 103 height 27
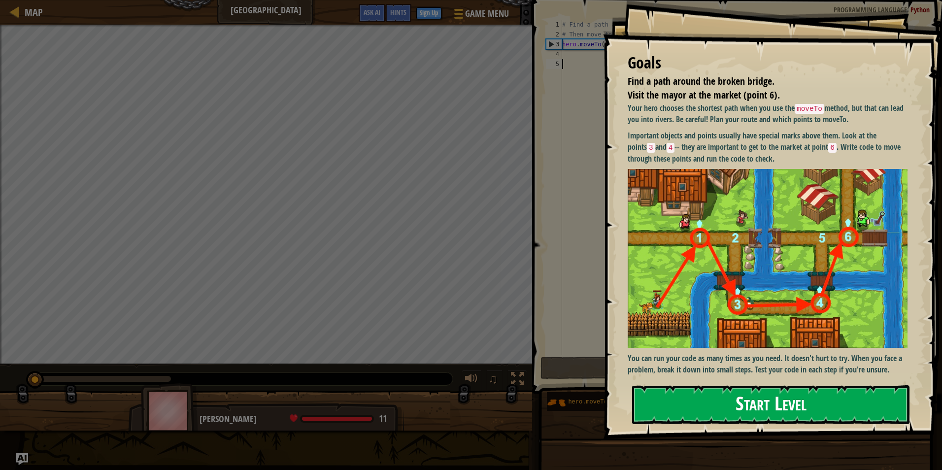
click at [759, 399] on button "Start Level" at bounding box center [770, 404] width 277 height 39
